Goal: Task Accomplishment & Management: Manage account settings

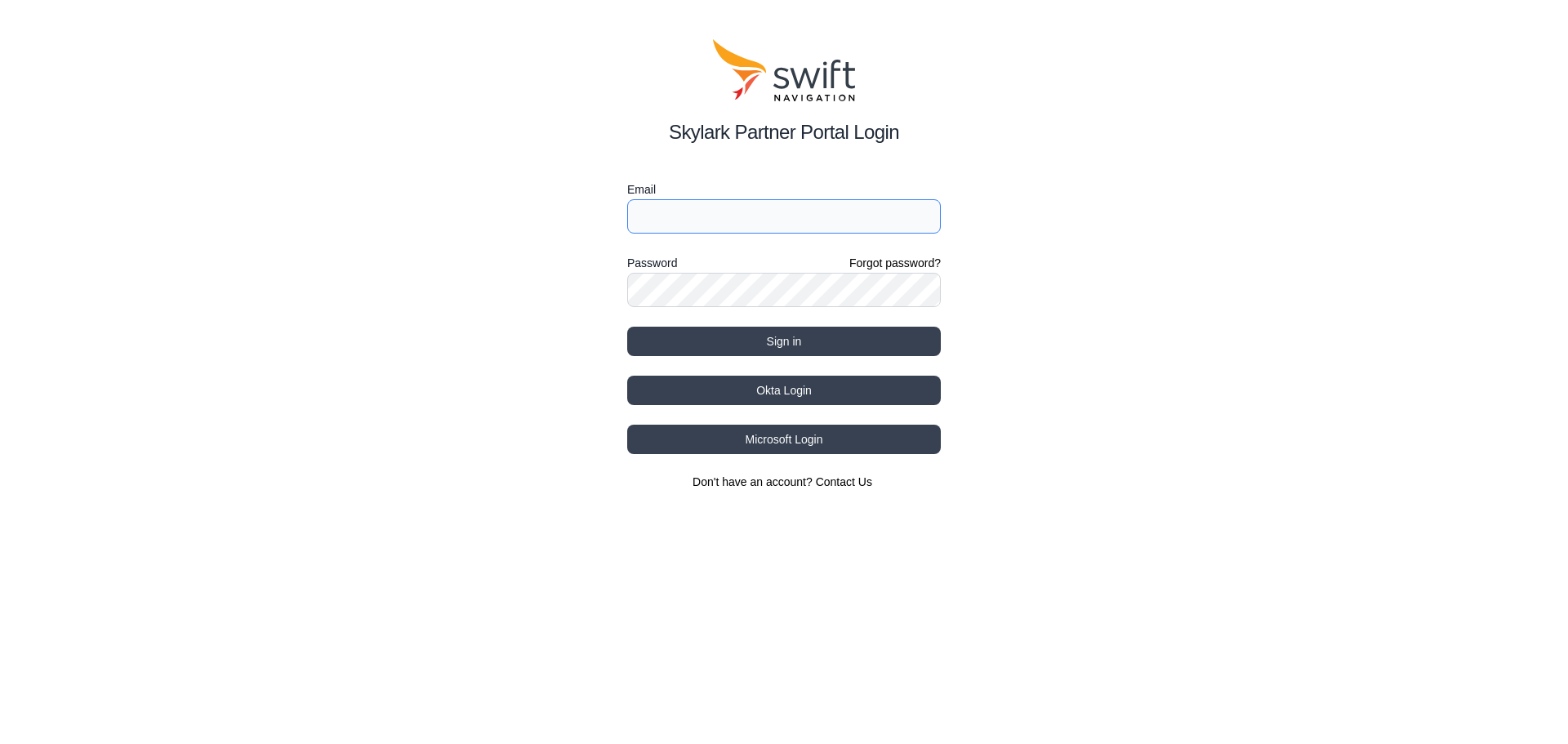
click at [659, 231] on input "Email" at bounding box center [783, 216] width 313 height 34
type input "josue.pineda@vxmt.com"
click at [627, 326] on button "Sign in" at bounding box center [783, 341] width 313 height 29
click at [554, 292] on div "Skylark Partner Portal Login Email josue.pineda@vxmt.com Password Forgot passwo…" at bounding box center [784, 265] width 1568 height 530
click at [627, 326] on button "Sign in" at bounding box center [783, 341] width 313 height 29
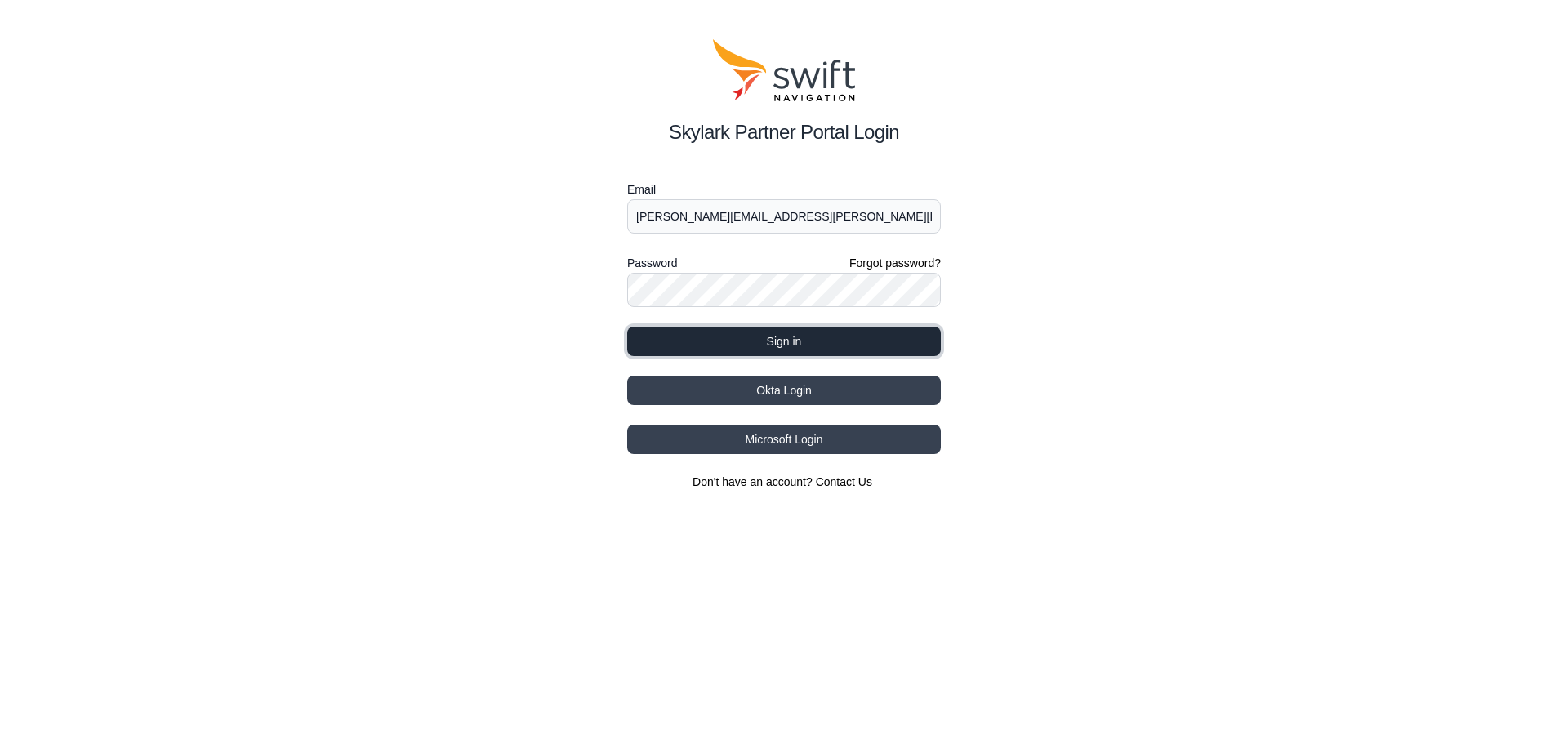
click at [704, 340] on button "Sign in" at bounding box center [783, 341] width 313 height 29
